Goal: Task Accomplishment & Management: Complete application form

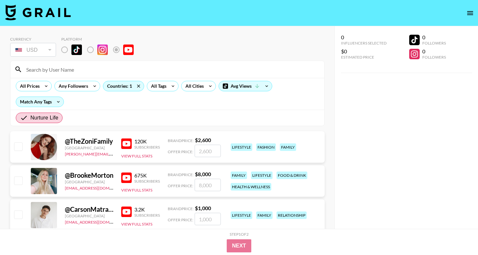
click at [164, 110] on div "Nurture Life" at bounding box center [167, 118] width 314 height 16
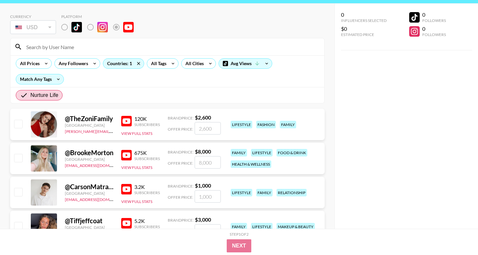
scroll to position [58, 0]
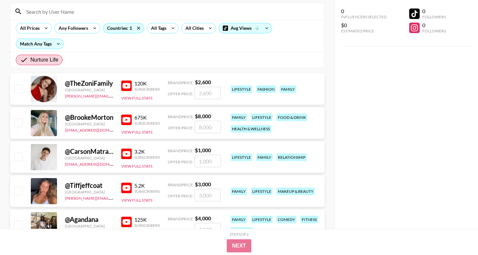
click at [208, 96] on input "number" at bounding box center [208, 93] width 26 height 12
checkbox input "true"
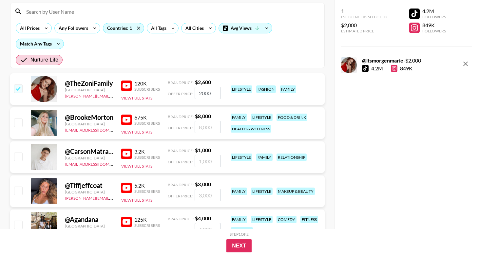
type input "2000"
click at [238, 78] on div "@ TheZoniFamily [GEOGRAPHIC_DATA] [PERSON_NAME][EMAIL_ADDRESS][DOMAIN_NAME] 120…" at bounding box center [167, 88] width 315 height 31
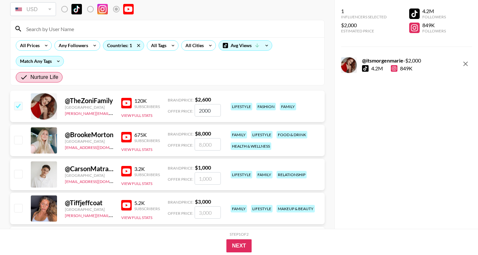
scroll to position [0, 0]
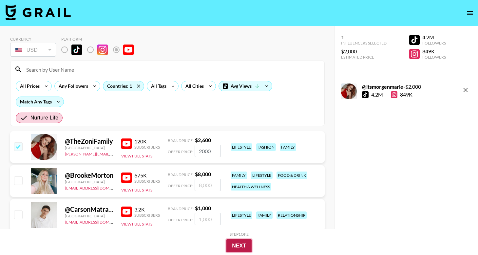
click at [240, 248] on button "Next" at bounding box center [239, 246] width 25 height 13
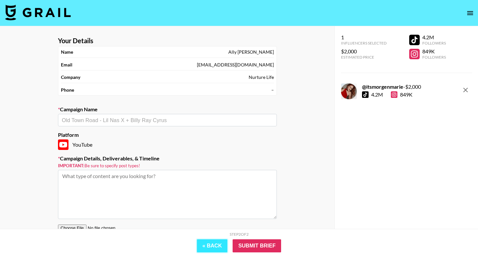
click at [203, 243] on button "« Back" at bounding box center [212, 246] width 31 height 13
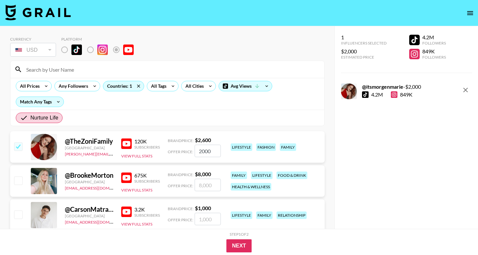
drag, startPoint x: 217, startPoint y: 151, endPoint x: 184, endPoint y: 148, distance: 33.2
click at [184, 148] on div "Offer Price: 2000" at bounding box center [194, 151] width 53 height 12
checkbox input "false"
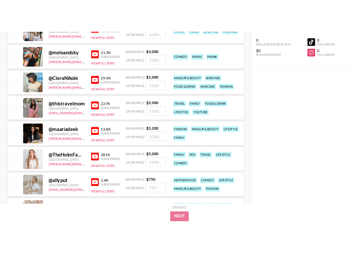
scroll to position [464, 0]
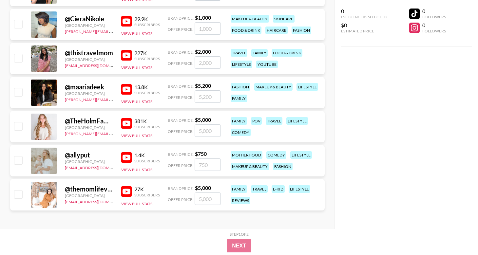
click at [199, 199] on input "number" at bounding box center [208, 199] width 26 height 12
checkbox input "true"
type input "2"
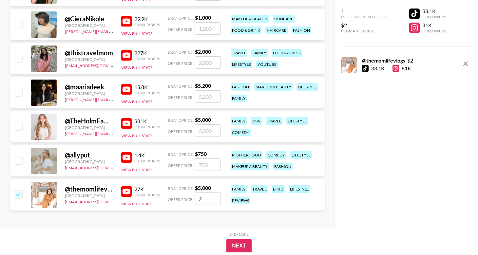
checkbox input "false"
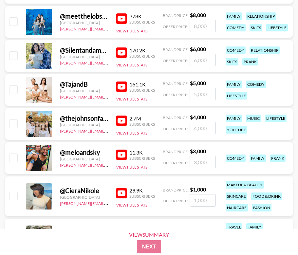
scroll to position [301, 0]
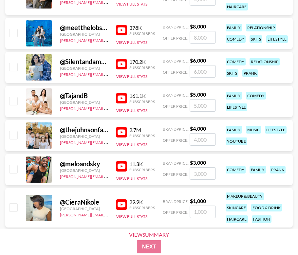
click at [203, 138] on input "number" at bounding box center [203, 139] width 26 height 12
checkbox input "true"
type input "3500"
click at [209, 122] on div "@ thejohnsonfam United States [PERSON_NAME][EMAIL_ADDRESS][DOMAIN_NAME] 2.7M Su…" at bounding box center [149, 135] width 288 height 31
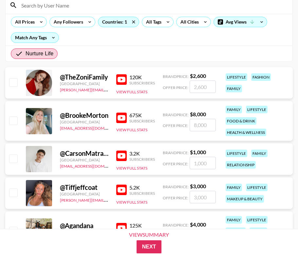
scroll to position [64, 0]
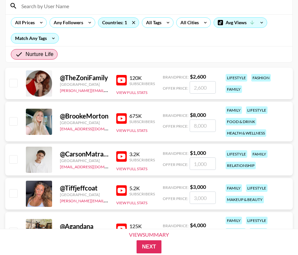
click at [195, 90] on input "number" at bounding box center [203, 87] width 26 height 12
checkbox input "true"
click at [199, 89] on input "2000" at bounding box center [203, 87] width 26 height 12
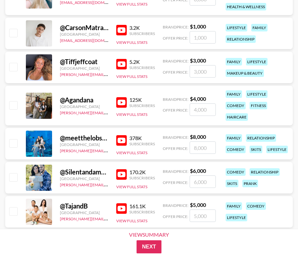
scroll to position [198, 0]
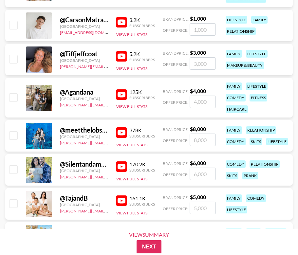
type input "1800"
click at [200, 103] on input "number" at bounding box center [203, 102] width 26 height 12
checkbox input "true"
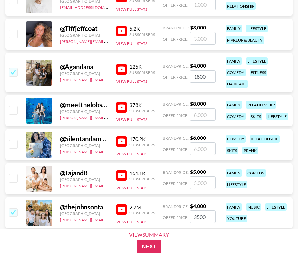
scroll to position [226, 0]
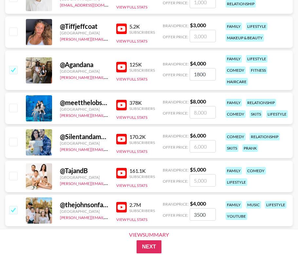
type input "1800"
click at [203, 149] on input "number" at bounding box center [203, 146] width 26 height 12
checkbox input "true"
type input "1"
checkbox input "false"
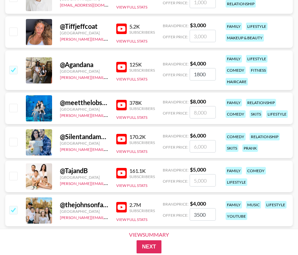
checkbox input "true"
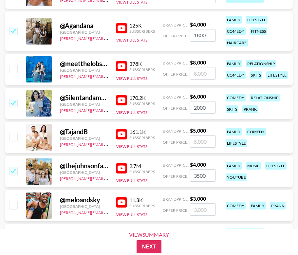
type input "2000"
click at [201, 143] on input "number" at bounding box center [203, 141] width 26 height 12
checkbox input "true"
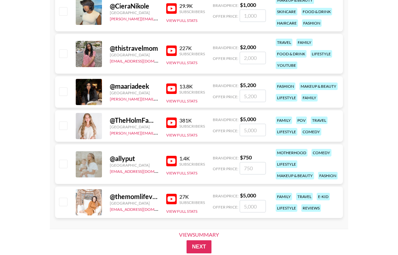
scroll to position [505, 0]
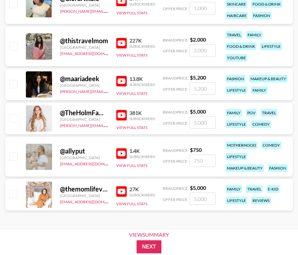
type input "1800"
click at [198, 161] on input "number" at bounding box center [203, 161] width 26 height 12
checkbox input "true"
type input "500"
click at [200, 203] on input "number" at bounding box center [203, 199] width 26 height 12
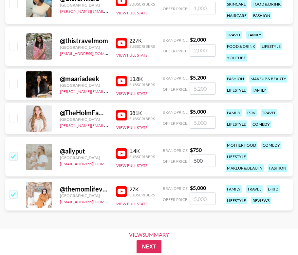
checkbox input "true"
type input "1200"
click at [198, 162] on input "500" at bounding box center [203, 161] width 26 height 12
checkbox input "false"
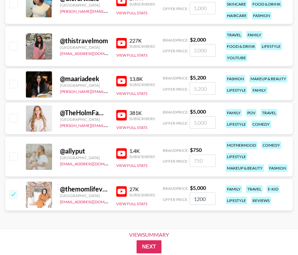
click at [123, 191] on img at bounding box center [121, 192] width 10 height 10
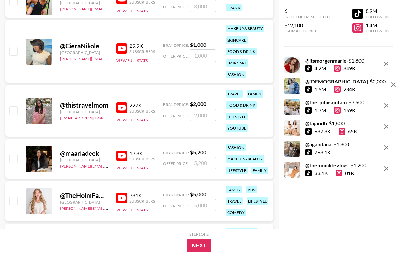
click at [120, 152] on img at bounding box center [121, 156] width 10 height 10
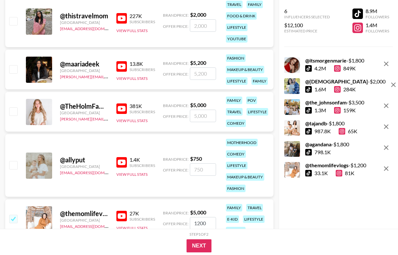
scroll to position [623, 0]
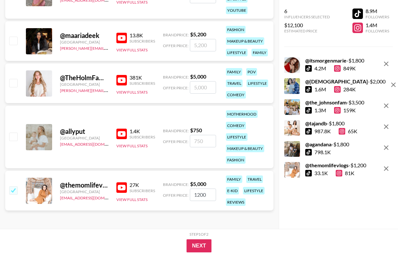
click at [13, 189] on input "checkbox" at bounding box center [13, 191] width 8 height 8
checkbox input "false"
click at [123, 190] on img at bounding box center [121, 188] width 10 height 10
click at [201, 194] on input "1200" at bounding box center [203, 195] width 26 height 12
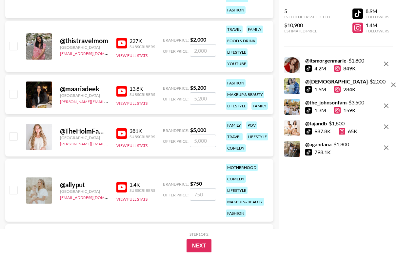
scroll to position [573, 0]
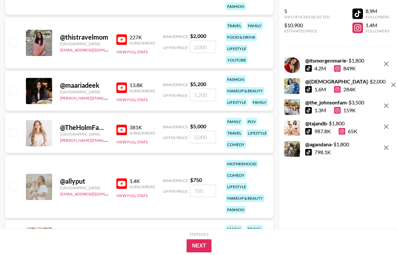
click at [123, 132] on img at bounding box center [121, 130] width 10 height 10
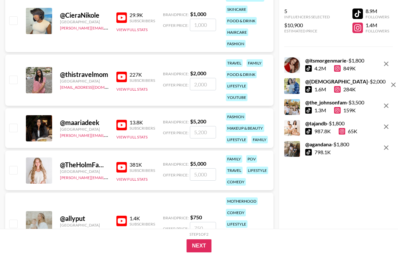
scroll to position [529, 0]
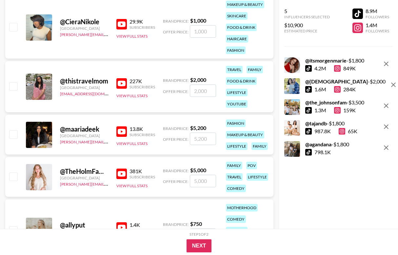
click at [124, 83] on img at bounding box center [121, 83] width 10 height 10
click at [196, 90] on input "number" at bounding box center [203, 91] width 26 height 12
checkbox input "true"
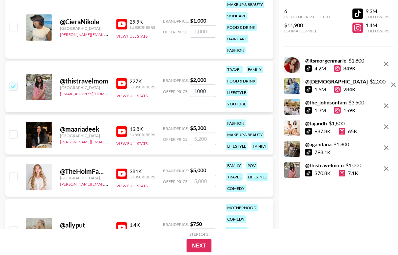
type input "1000"
click at [184, 109] on div "@ thistravelmom [GEOGRAPHIC_DATA] [EMAIL_ADDRESS][DOMAIN_NAME] 227K Subscribers…" at bounding box center [139, 86] width 268 height 51
click at [122, 133] on img at bounding box center [121, 132] width 10 height 10
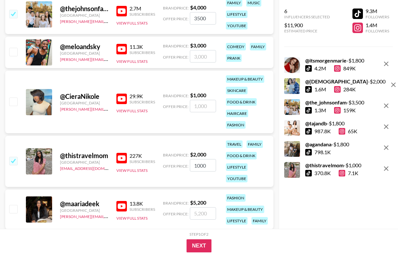
scroll to position [447, 0]
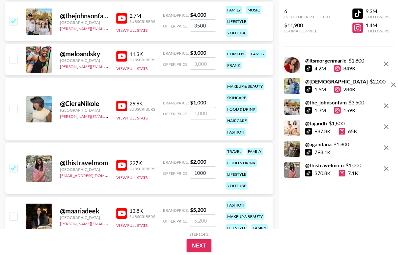
click at [123, 106] on img at bounding box center [121, 106] width 10 height 10
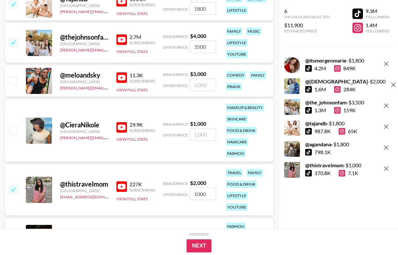
scroll to position [408, 0]
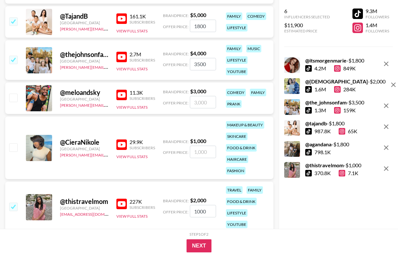
click at [122, 95] on img at bounding box center [121, 95] width 10 height 10
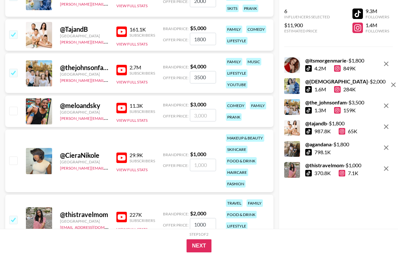
scroll to position [388, 0]
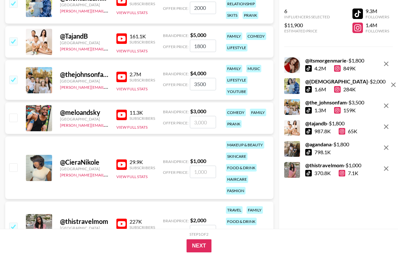
click at [124, 77] on img at bounding box center [121, 77] width 10 height 10
click at [199, 86] on input "3500" at bounding box center [203, 84] width 26 height 12
type input "3000"
click at [216, 67] on div "@ thejohnsonfam United States [PERSON_NAME][EMAIL_ADDRESS][DOMAIN_NAME] 2.7M Su…" at bounding box center [139, 80] width 268 height 40
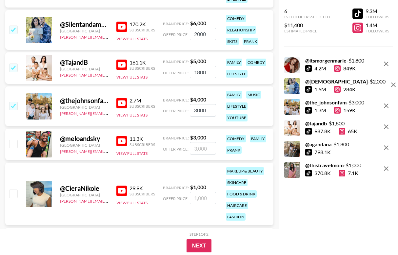
scroll to position [361, 0]
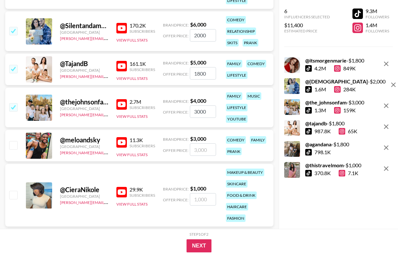
click at [120, 66] on img at bounding box center [121, 66] width 10 height 10
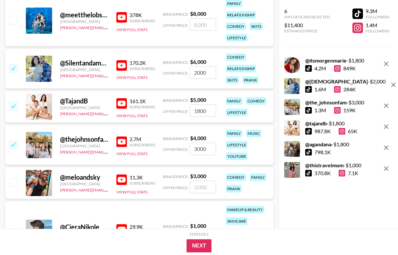
scroll to position [320, 0]
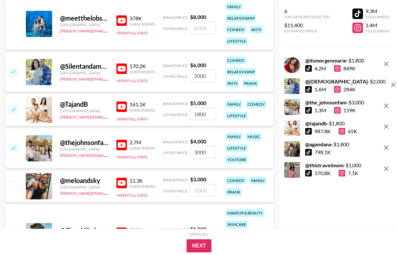
click at [199, 113] on input "1800" at bounding box center [203, 114] width 26 height 12
type input "3"
checkbox input "false"
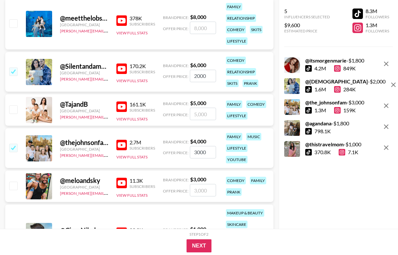
checkbox input "true"
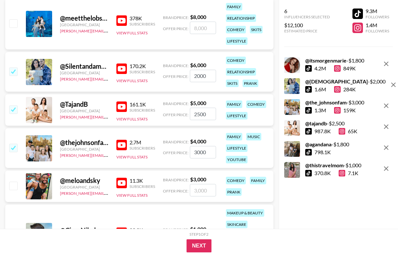
type input "2500"
drag, startPoint x: 206, startPoint y: 152, endPoint x: 189, endPoint y: 152, distance: 16.7
click at [189, 152] on div "Offer Price: 3000" at bounding box center [189, 152] width 53 height 12
type input "2800"
click at [204, 93] on div "@ Silentandamanda [GEOGRAPHIC_DATA] [PERSON_NAME][EMAIL_ADDRESS][DOMAIN_NAME] 1…" at bounding box center [139, 73] width 268 height 42
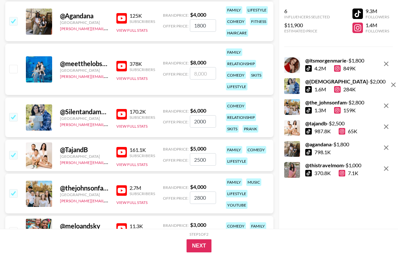
scroll to position [261, 0]
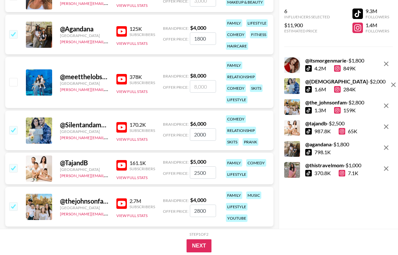
click at [123, 126] on img at bounding box center [121, 127] width 10 height 10
click at [15, 130] on input "checkbox" at bounding box center [13, 130] width 8 height 8
checkbox input "false"
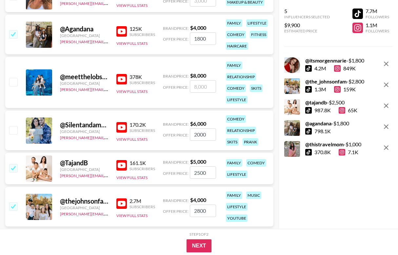
click at [202, 136] on input "2000" at bounding box center [203, 135] width 26 height 12
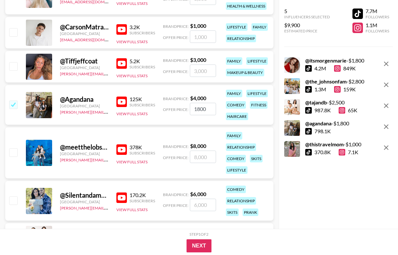
scroll to position [177, 0]
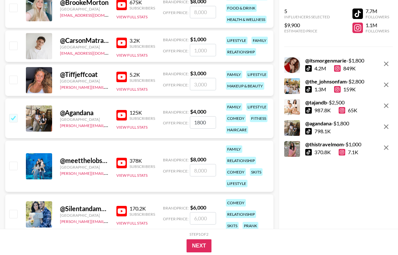
click at [121, 116] on img at bounding box center [121, 115] width 10 height 10
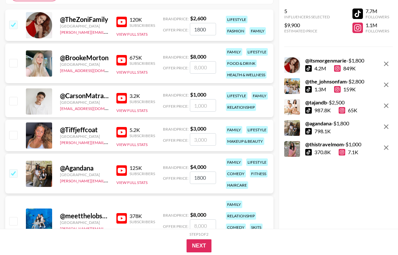
scroll to position [101, 0]
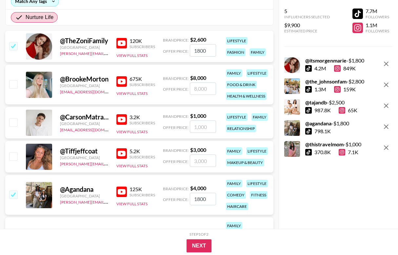
click at [202, 161] on input "number" at bounding box center [203, 161] width 26 height 12
checkbox input "true"
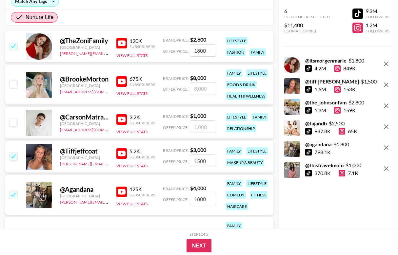
click at [200, 159] on input "1500" at bounding box center [203, 161] width 26 height 12
type input "1200"
click at [200, 130] on input "number" at bounding box center [203, 127] width 26 height 12
checkbox input "true"
type input "1"
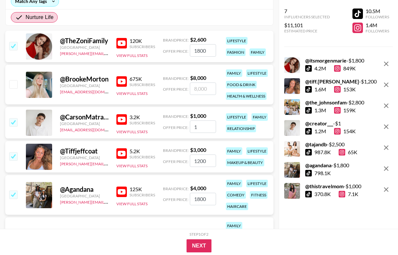
checkbox input "false"
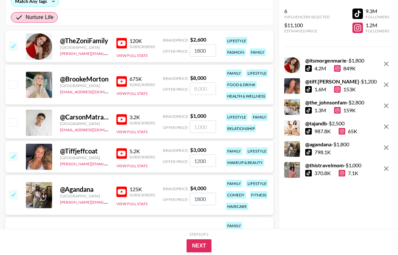
checkbox input "true"
type input "5"
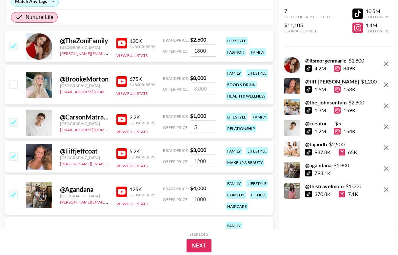
checkbox input "false"
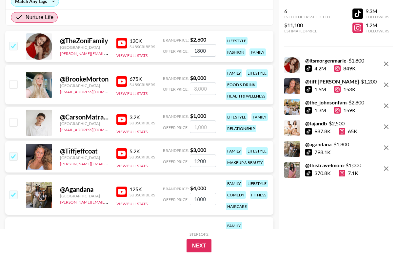
checkbox input "true"
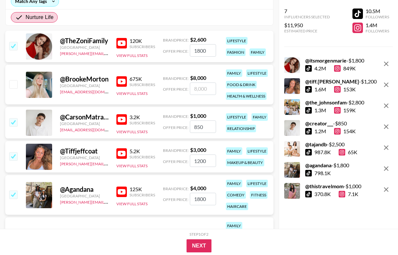
type input "850"
click at [207, 94] on input "number" at bounding box center [203, 89] width 26 height 12
checkbox input "true"
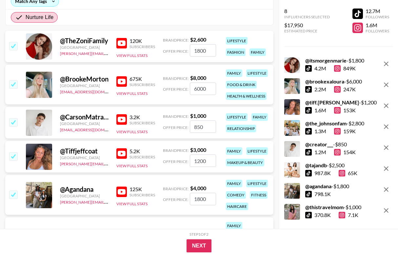
type input "6000"
click at [209, 63] on div "@ TheZoniFamily [GEOGRAPHIC_DATA] [PERSON_NAME][EMAIL_ADDRESS][DOMAIN_NAME] 120…" at bounding box center [139, 48] width 268 height 34
click at [196, 89] on input "6000" at bounding box center [203, 89] width 26 height 12
checkbox input "false"
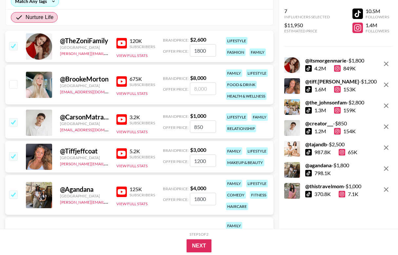
checkbox input "true"
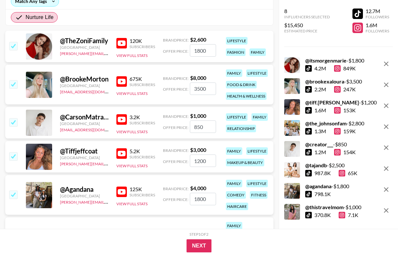
type input "3500"
click at [214, 25] on div "Nurture Life" at bounding box center [140, 17] width 268 height 16
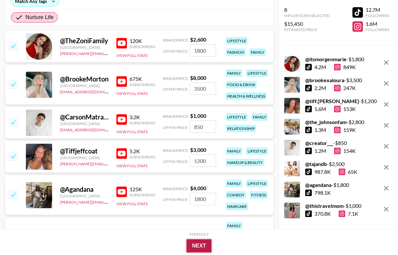
click at [204, 245] on button "Next" at bounding box center [199, 246] width 25 height 13
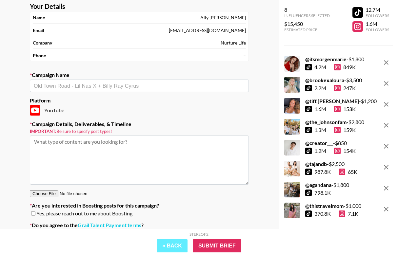
scroll to position [0, 0]
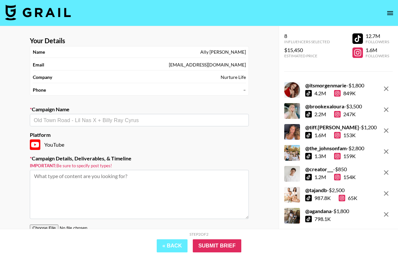
click at [133, 122] on input "text" at bounding box center [139, 121] width 211 height 8
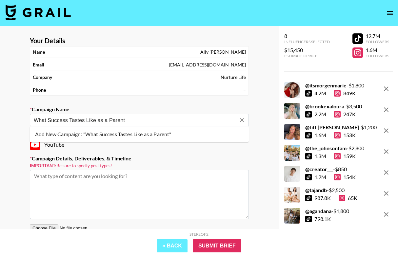
type input "What Success Tastes Like as a Parent"
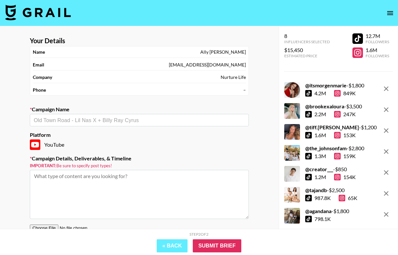
click at [134, 48] on div "Name [PERSON_NAME]" at bounding box center [139, 52] width 213 height 11
click at [113, 89] on div "Phone –" at bounding box center [139, 90] width 213 height 11
click at [90, 122] on input "text" at bounding box center [139, 121] width 211 height 8
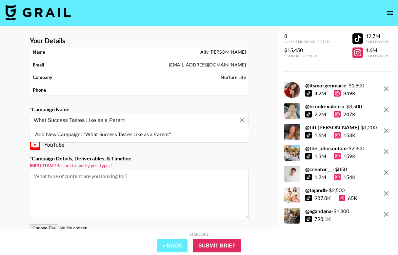
click at [88, 135] on li "Add New Campaign: "What Success Tastes Like as a Parent"" at bounding box center [139, 134] width 219 height 10
type input "What Success Tastes Like as a Parent"
click at [91, 192] on textarea at bounding box center [139, 194] width 219 height 49
click at [111, 189] on textarea at bounding box center [139, 194] width 219 height 49
paste textarea "Nurture Life was created by hardworking parents for hardworking parents, with t…"
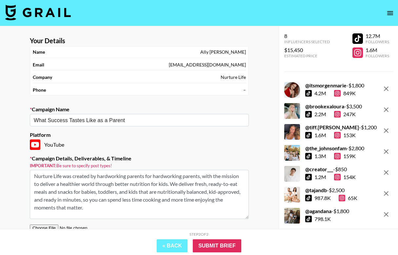
type textarea "Nurture Life was created by hardworking parents for hardworking parents, with t…"
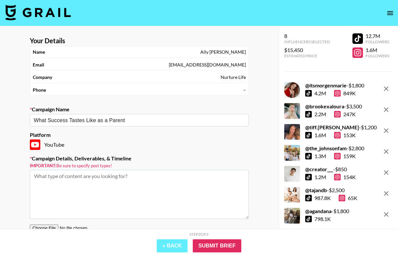
paste textarea "About Nurture Life: Nurture Life was created by hardworking parents for hardwor…"
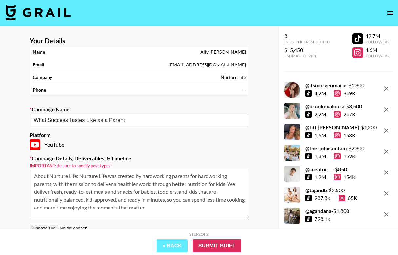
drag, startPoint x: 219, startPoint y: 173, endPoint x: 33, endPoint y: 156, distance: 186.3
click at [33, 156] on div "Campaign Details, Deliverables, & Timeline Important: Be sure to specify post t…" at bounding box center [139, 187] width 219 height 64
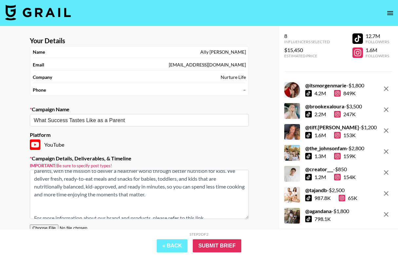
scroll to position [25, 0]
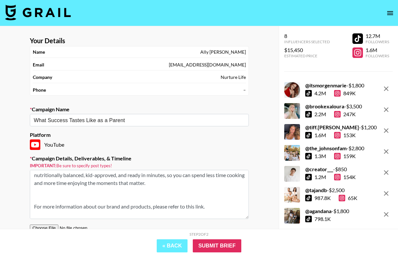
click at [58, 203] on textarea "About Nurture Life: Nurture Life was created by hardworking parents for hardwor…" at bounding box center [139, 194] width 219 height 49
drag, startPoint x: 216, startPoint y: 209, endPoint x: 68, endPoint y: 189, distance: 149.6
click at [68, 189] on textarea "About Nurture Life: Nurture Life was created by hardworking parents for hardwor…" at bounding box center [139, 194] width 219 height 49
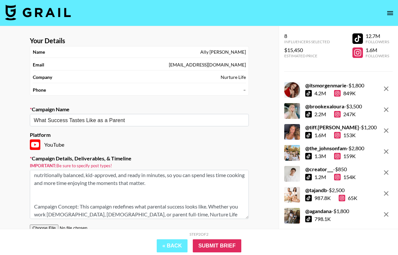
scroll to position [17, 0]
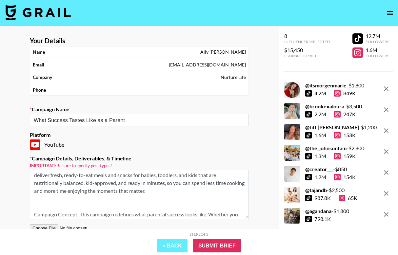
click at [78, 202] on textarea "About Nurture Life: Nurture Life was created by hardworking parents for hardwor…" at bounding box center [139, 194] width 219 height 49
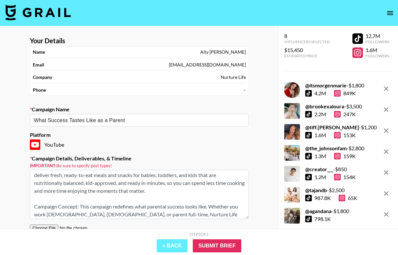
scroll to position [9, 0]
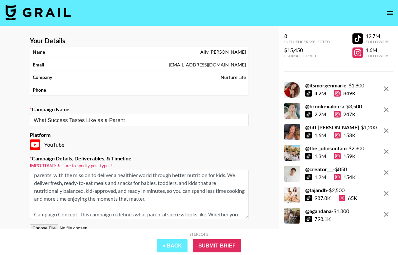
type textarea "About Nurture Life: Nurture Life was created by hardworking parents for hardwor…"
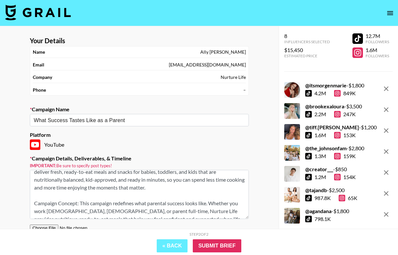
scroll to position [26, 0]
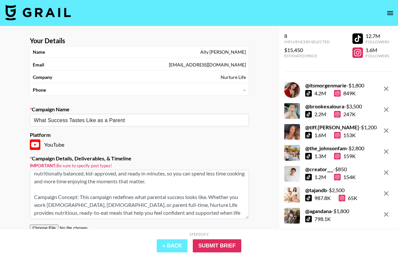
click at [52, 226] on input "file" at bounding box center [71, 228] width 83 height 7
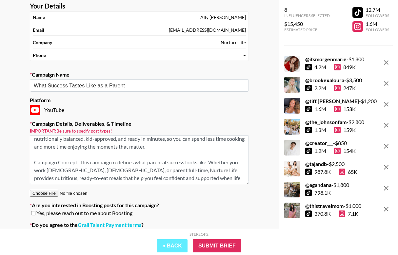
scroll to position [68, 0]
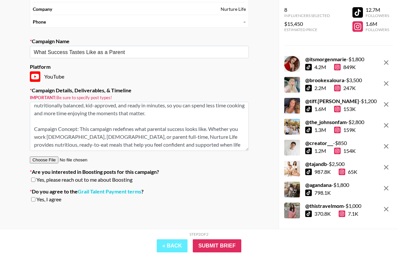
click at [54, 162] on input "file" at bounding box center [71, 160] width 83 height 7
type input "C:\fakepath\YouTube_ Influencer 2025_ Talking Points.pdf"
click at [103, 190] on link "Grail Talent Payment terms" at bounding box center [110, 192] width 64 height 7
click at [117, 173] on label "Are you interested in Boosting posts for this campaign?" at bounding box center [139, 172] width 219 height 7
click at [124, 181] on span "Yes, please reach out to me about Boosting" at bounding box center [84, 180] width 96 height 7
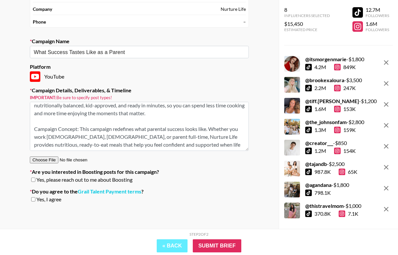
click at [34, 181] on input "checkbox" at bounding box center [33, 180] width 4 height 5
checkbox input "true"
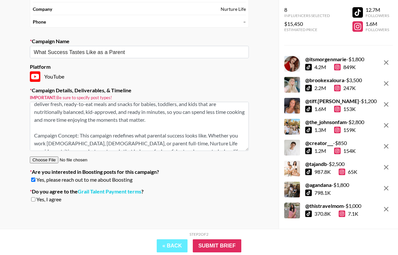
scroll to position [0, 0]
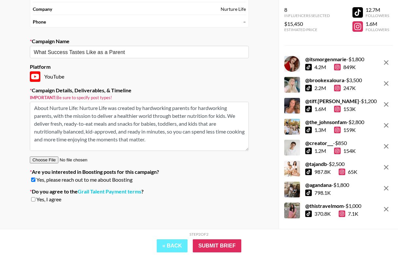
click at [180, 141] on textarea "About Nurture Life: Nurture Life was created by hardworking parents for hardwor…" at bounding box center [139, 126] width 219 height 49
paste textarea "Deliverable: 1 YouTube Integration (at least 60 seconds)"
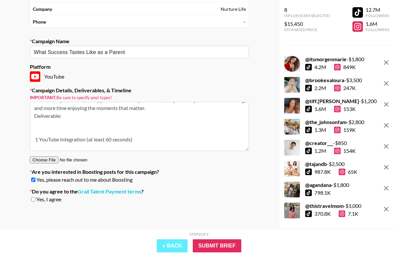
click at [67, 126] on textarea "About Nurture Life: Nurture Life was created by hardworking parents for hardwor…" at bounding box center [139, 126] width 219 height 49
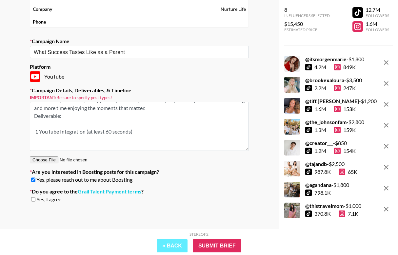
click at [35, 116] on textarea "About Nurture Life: Nurture Life was created by hardworking parents for hardwor…" at bounding box center [139, 126] width 219 height 49
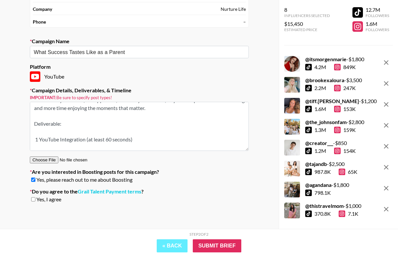
scroll to position [50, 0]
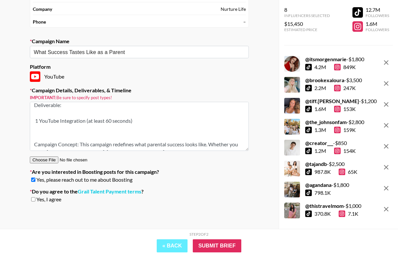
click at [39, 129] on textarea "About Nurture Life: Nurture Life was created by hardworking parents for hardwor…" at bounding box center [139, 126] width 219 height 49
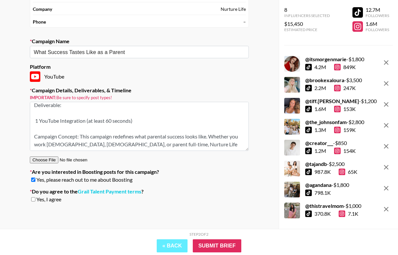
click at [35, 121] on textarea "About Nurture Life: Nurture Life was created by hardworking parents for hardwor…" at bounding box center [139, 126] width 219 height 49
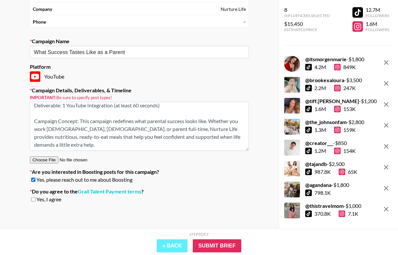
scroll to position [42, 0]
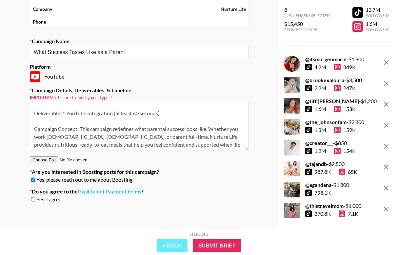
click at [136, 114] on textarea "About Nurture Life: Nurture Life was created by hardworking parents for hardwor…" at bounding box center [139, 126] width 219 height 49
click at [172, 117] on textarea "About Nurture Life: Nurture Life was created by hardworking parents for hardwor…" at bounding box center [139, 126] width 219 height 49
click at [136, 115] on textarea "About Nurture Life: Nurture Life was created by hardworking parents for hardwor…" at bounding box center [139, 126] width 219 height 49
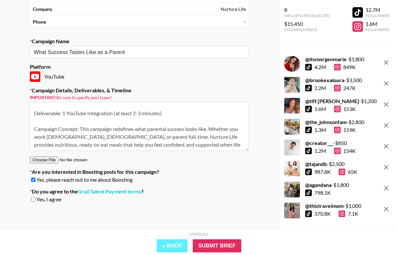
drag, startPoint x: 161, startPoint y: 113, endPoint x: 134, endPoint y: 114, distance: 26.6
click at [134, 114] on textarea "About Nurture Life: Nurture Life was created by hardworking parents for hardwor…" at bounding box center [139, 126] width 219 height 49
type textarea "About Nurture Life: Nurture Life was created by hardworking parents for hardwor…"
click at [213, 247] on input "Submit Brief" at bounding box center [217, 246] width 49 height 13
click at [48, 200] on span "Yes, I agree" at bounding box center [48, 199] width 25 height 7
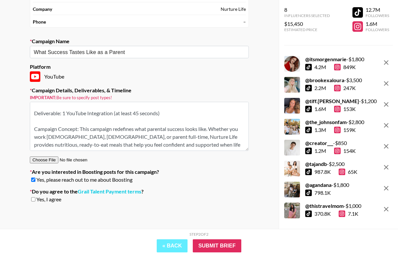
click at [34, 201] on input "checkbox" at bounding box center [33, 199] width 4 height 5
checkbox input "true"
click at [213, 245] on input "Submit Brief" at bounding box center [217, 246] width 49 height 13
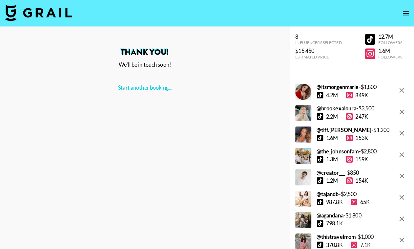
scroll to position [0, 0]
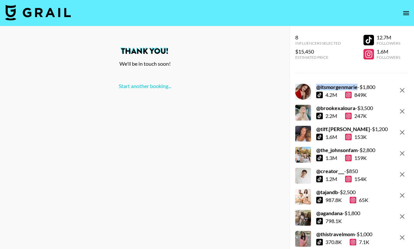
drag, startPoint x: 316, startPoint y: 86, endPoint x: 358, endPoint y: 88, distance: 42.0
click at [358, 88] on div "@ itsmorgenmarie - $ 1,800 4.2M 849K" at bounding box center [335, 92] width 80 height 16
copy strong "@ itsmorgenmarie"
drag, startPoint x: 316, startPoint y: 108, endPoint x: 355, endPoint y: 108, distance: 39.0
click at [355, 108] on div "@ brookexaloura - $ 3,500" at bounding box center [344, 108] width 57 height 7
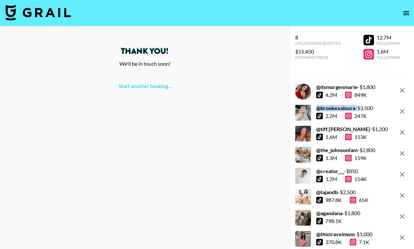
copy div "@ brookexaloura"
drag, startPoint x: 316, startPoint y: 129, endPoint x: 346, endPoint y: 128, distance: 30.2
click at [346, 128] on strong "@ tiff.[PERSON_NAME]" at bounding box center [343, 129] width 54 height 6
copy strong "@ tiff.[PERSON_NAME]"
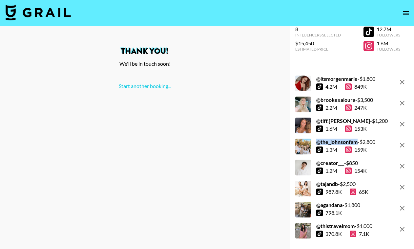
drag, startPoint x: 317, startPoint y: 143, endPoint x: 357, endPoint y: 140, distance: 40.5
click at [357, 140] on strong "@ the_johnsonfam" at bounding box center [336, 141] width 41 height 6
copy strong "@ the_johnsonfam"
drag, startPoint x: 316, startPoint y: 162, endPoint x: 345, endPoint y: 162, distance: 29.2
click at [345, 162] on div "@ creator___ - $ 850 1.2M 154K" at bounding box center [330, 167] width 71 height 16
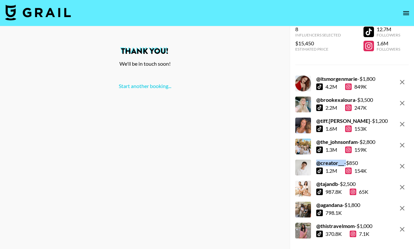
copy div "@ creator___"
drag, startPoint x: 316, startPoint y: 184, endPoint x: 338, endPoint y: 183, distance: 21.6
click at [338, 183] on strong "@ tajandb" at bounding box center [327, 183] width 22 height 6
copy strong "@ tajandb"
drag, startPoint x: 318, startPoint y: 203, endPoint x: 343, endPoint y: 202, distance: 25.0
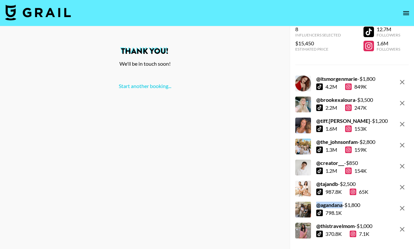
click at [342, 202] on strong "@ agandana" at bounding box center [329, 204] width 26 height 6
copy strong "@ agandana"
click at [342, 225] on strong "@ thistravelmom" at bounding box center [335, 225] width 38 height 6
drag, startPoint x: 317, startPoint y: 226, endPoint x: 356, endPoint y: 224, distance: 39.4
click at [356, 224] on div "@ thistravelmom - $ 1,000" at bounding box center [344, 225] width 56 height 7
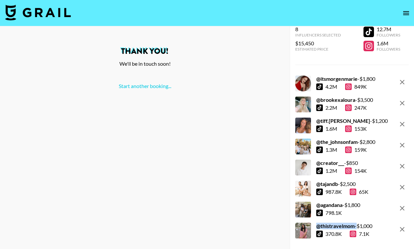
copy div "@ thistravelmom"
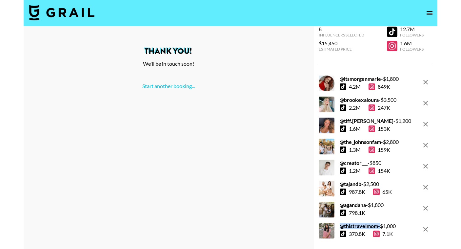
scroll to position [0, 0]
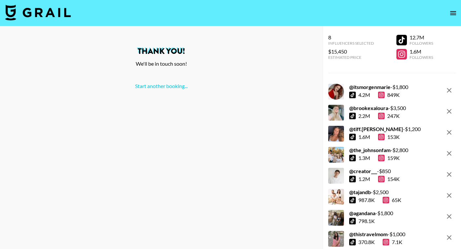
click at [369, 85] on strong "@ itsmorgenmarie" at bounding box center [369, 87] width 41 height 6
click at [340, 91] on div at bounding box center [336, 92] width 16 height 16
